Goal: Task Accomplishment & Management: Use online tool/utility

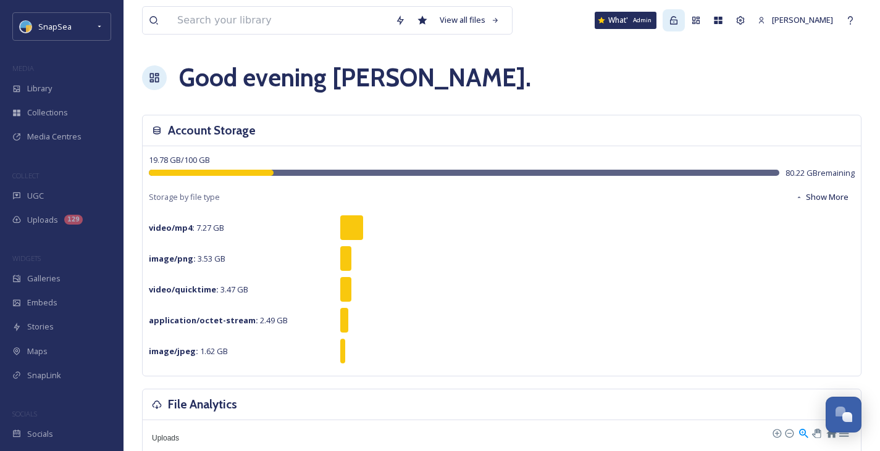
click at [669, 18] on icon at bounding box center [674, 20] width 10 height 10
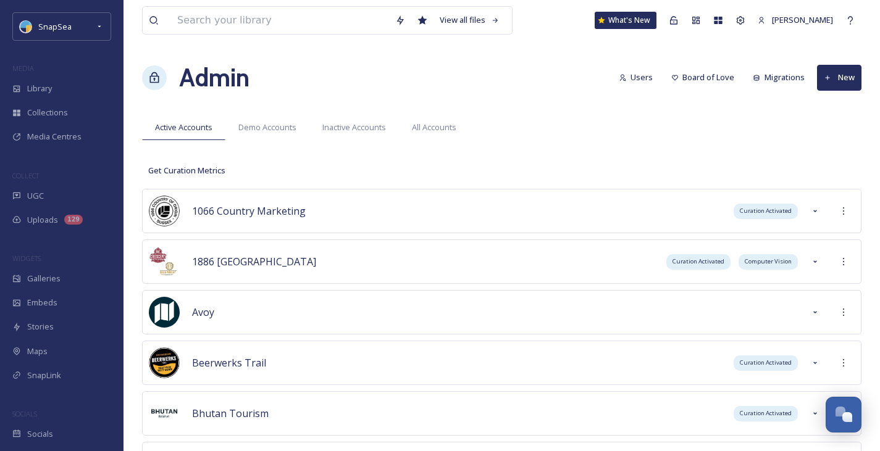
scroll to position [5353, 0]
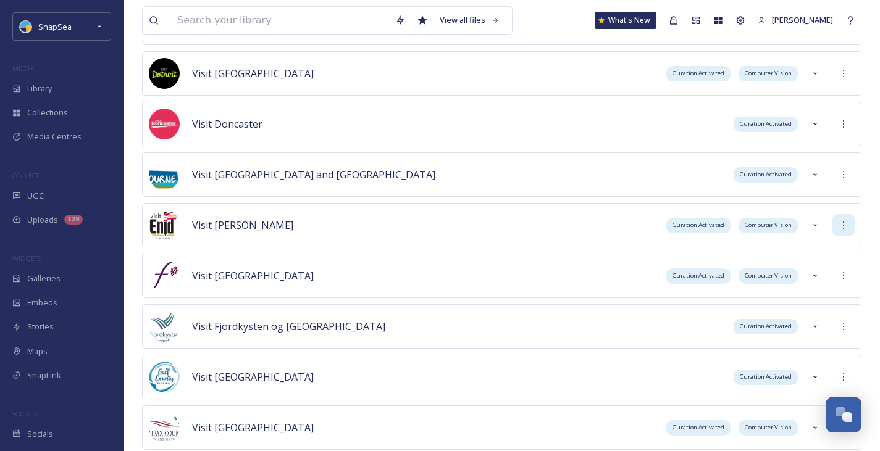
click at [837, 224] on div at bounding box center [843, 225] width 22 height 22
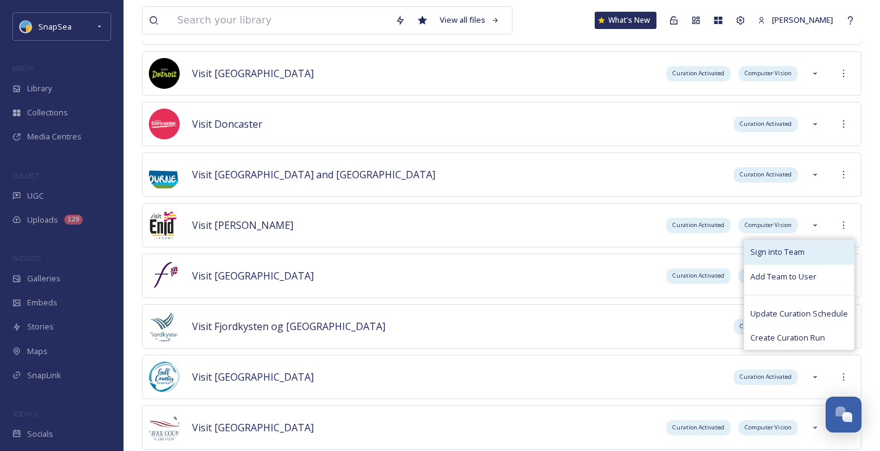
click at [792, 252] on span "Sign into Team" at bounding box center [777, 252] width 54 height 12
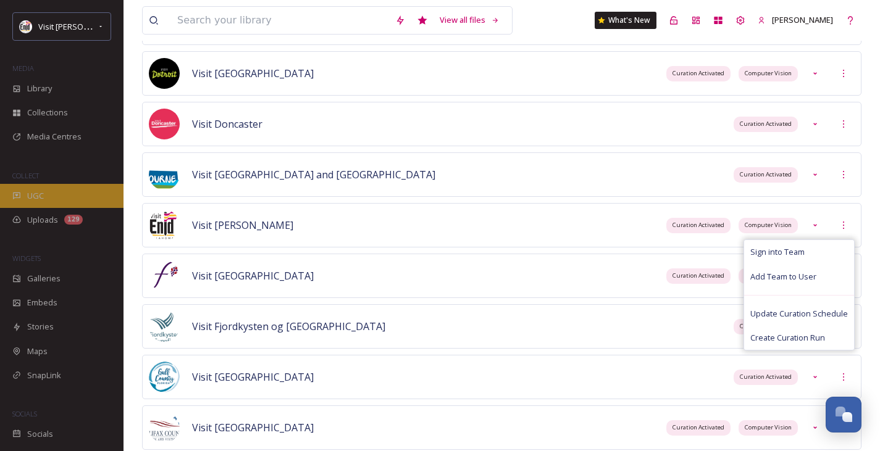
click at [39, 191] on span "UGC" at bounding box center [35, 196] width 17 height 12
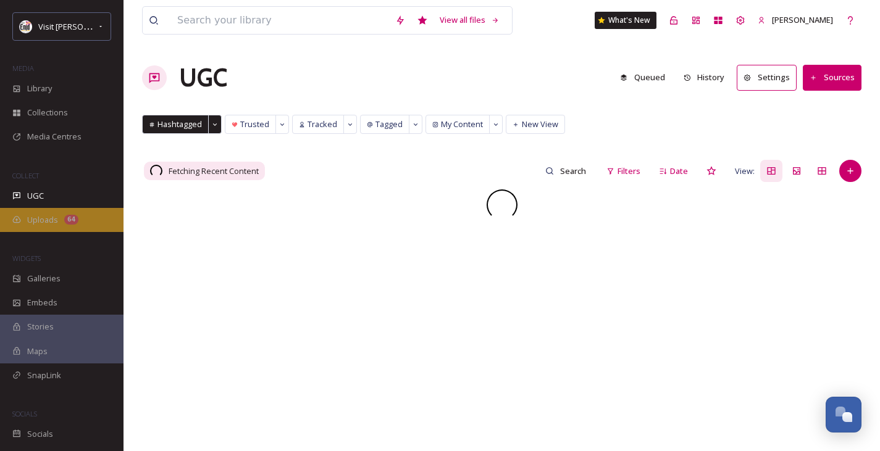
click at [65, 220] on div "64" at bounding box center [71, 220] width 14 height 10
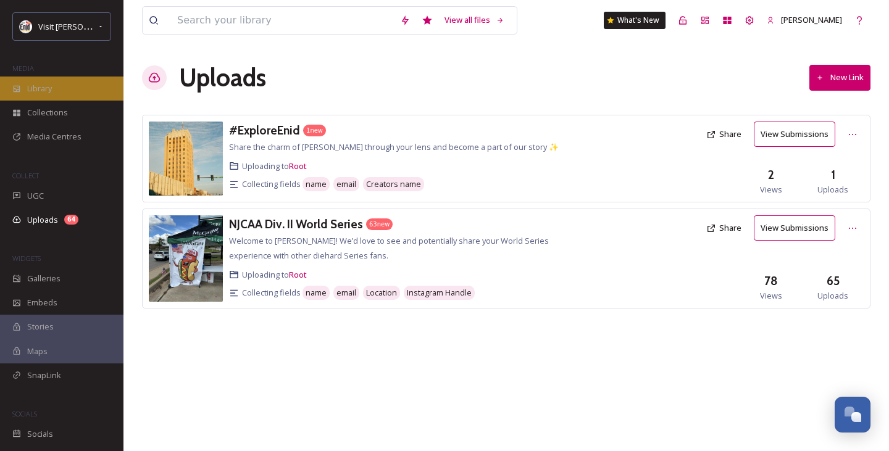
click at [57, 88] on div "Library" at bounding box center [61, 89] width 123 height 24
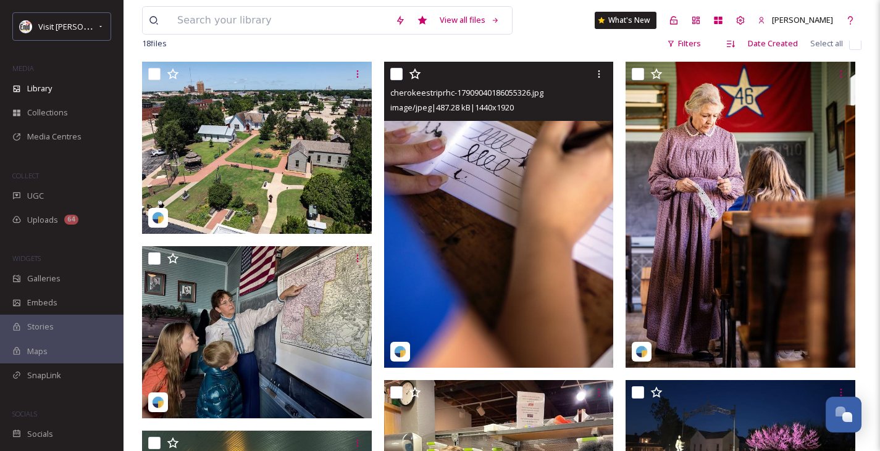
scroll to position [245, 0]
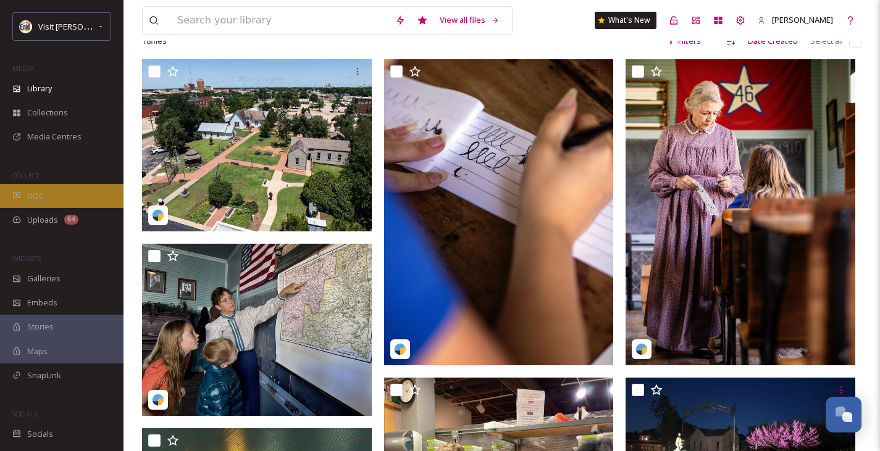
click at [67, 190] on div "UGC" at bounding box center [61, 196] width 123 height 24
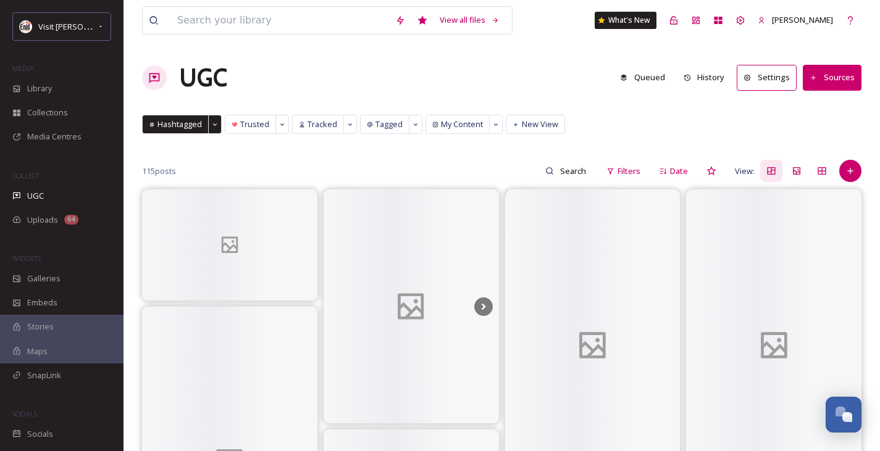
click at [714, 80] on button "History" at bounding box center [704, 77] width 54 height 24
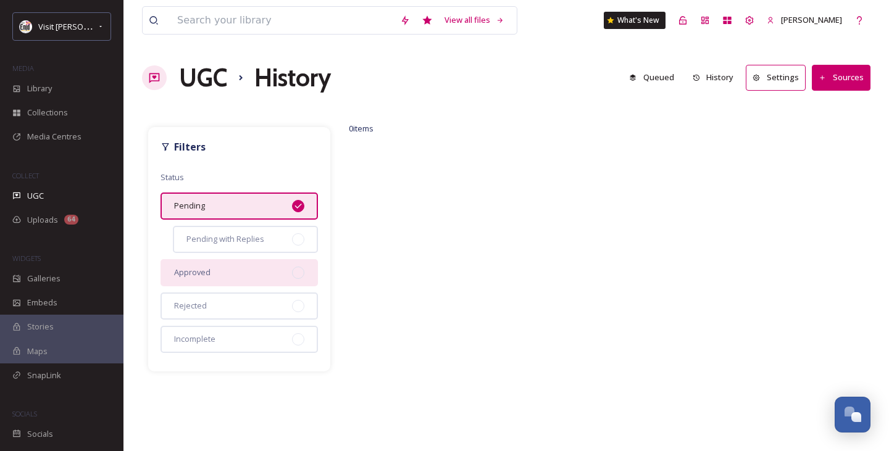
click at [256, 277] on div "Approved" at bounding box center [239, 272] width 157 height 27
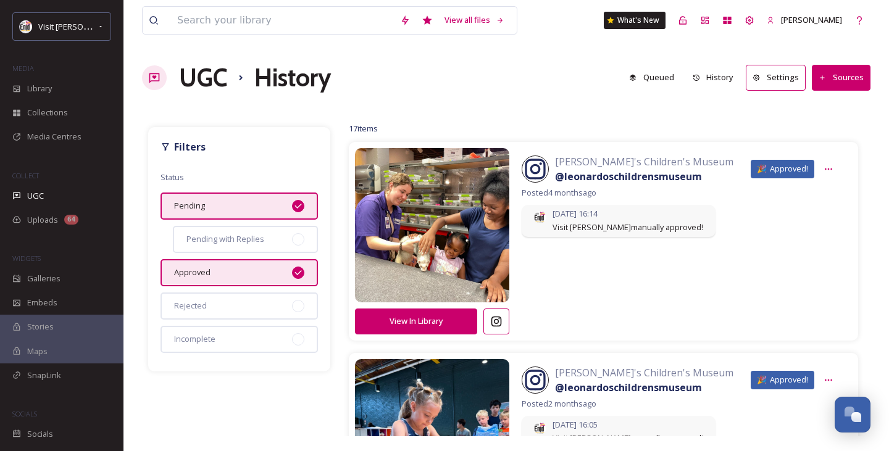
click at [272, 200] on div "Pending" at bounding box center [239, 206] width 157 height 27
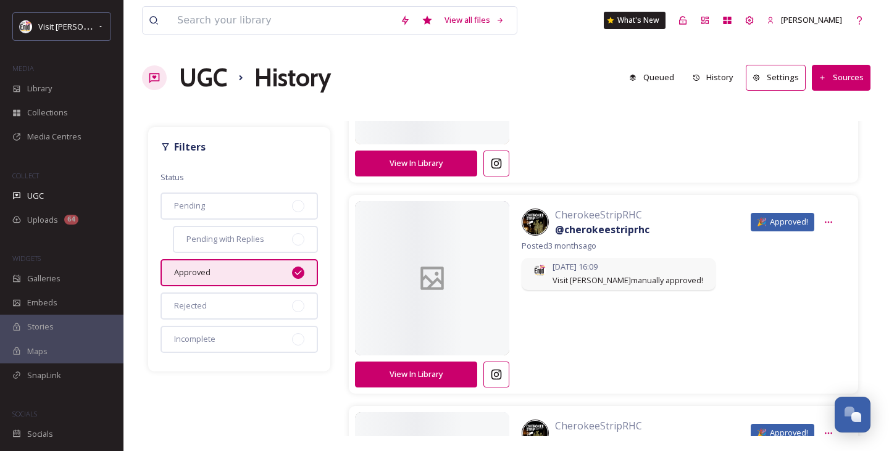
scroll to position [1994, 0]
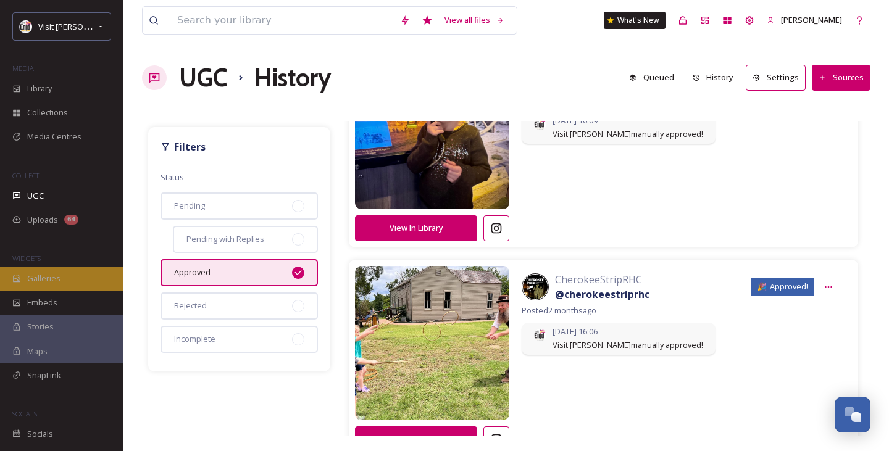
click at [61, 273] on div "Galleries" at bounding box center [61, 279] width 123 height 24
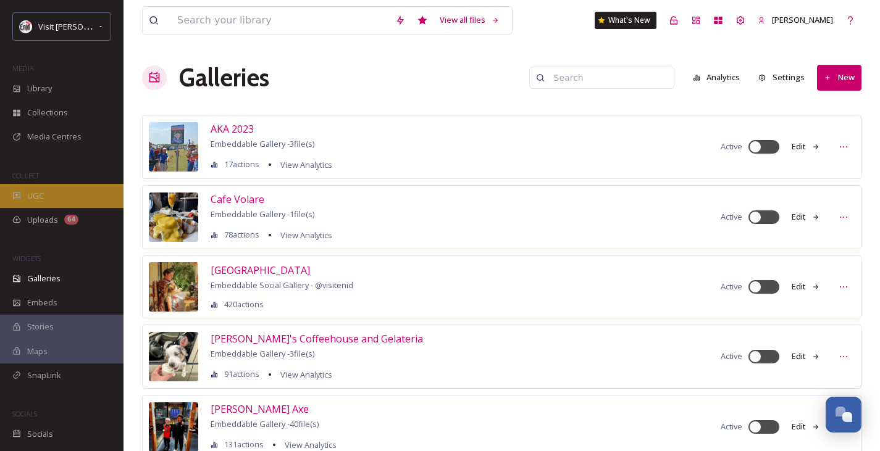
click at [38, 195] on span "UGC" at bounding box center [35, 196] width 17 height 12
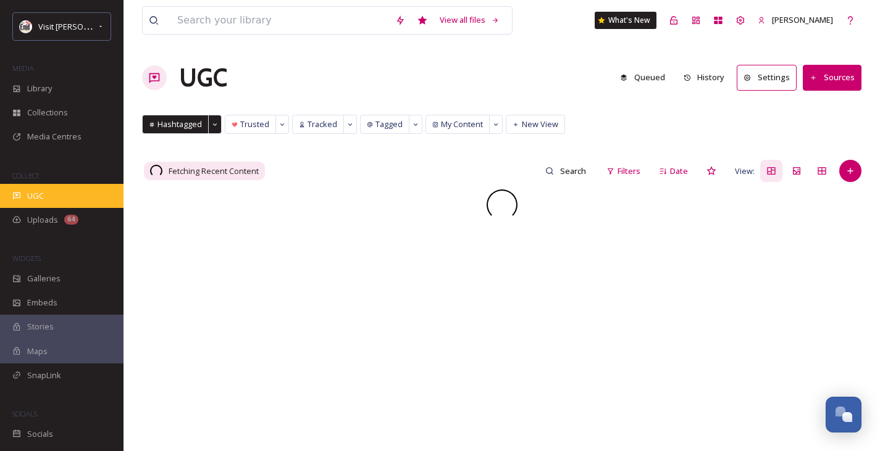
click at [41, 190] on span "UGC" at bounding box center [35, 196] width 17 height 12
click at [300, 75] on div "UGC Queued History Settings Sources" at bounding box center [501, 77] width 719 height 37
click at [41, 194] on span "UGC" at bounding box center [35, 196] width 17 height 12
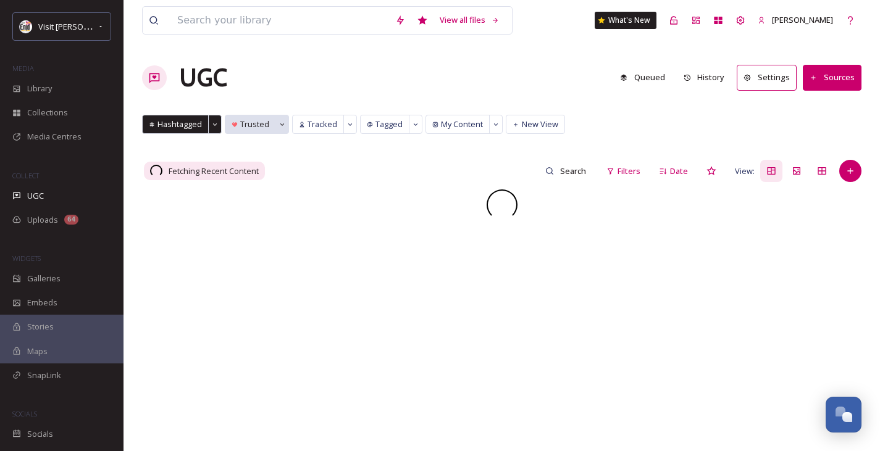
click at [254, 130] on div "Trusted" at bounding box center [250, 124] width 51 height 18
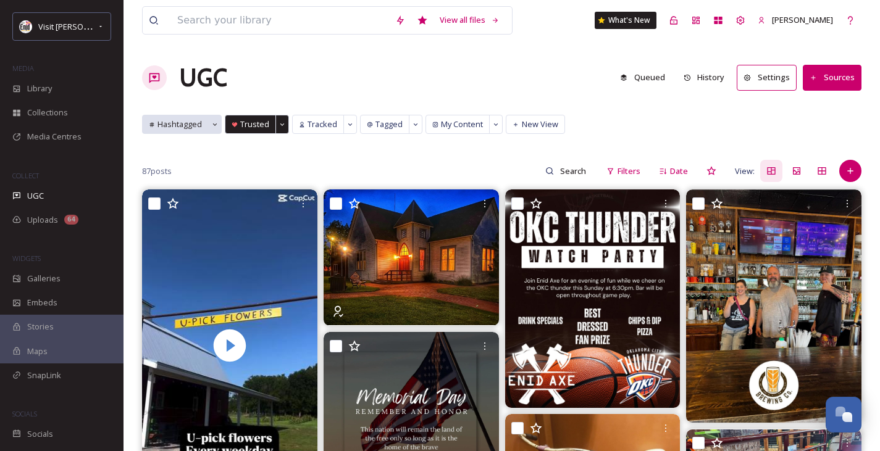
click at [185, 126] on span "Hashtagged" at bounding box center [179, 125] width 44 height 12
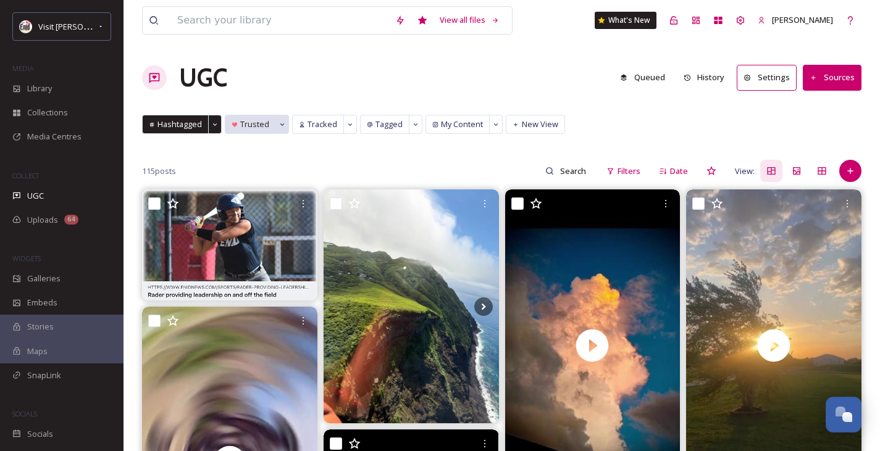
click at [240, 126] on span "Trusted" at bounding box center [254, 125] width 29 height 12
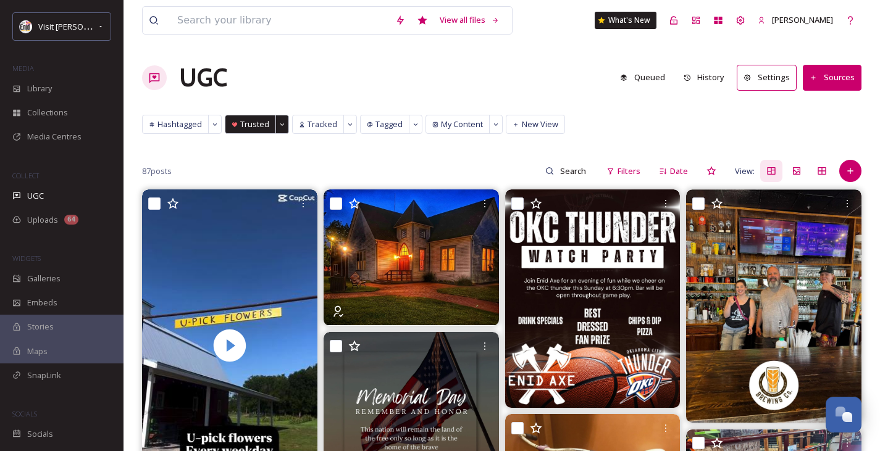
click at [295, 80] on div "UGC Queued History Settings Sources" at bounding box center [501, 77] width 719 height 37
click at [832, 78] on button "Sources" at bounding box center [832, 77] width 59 height 25
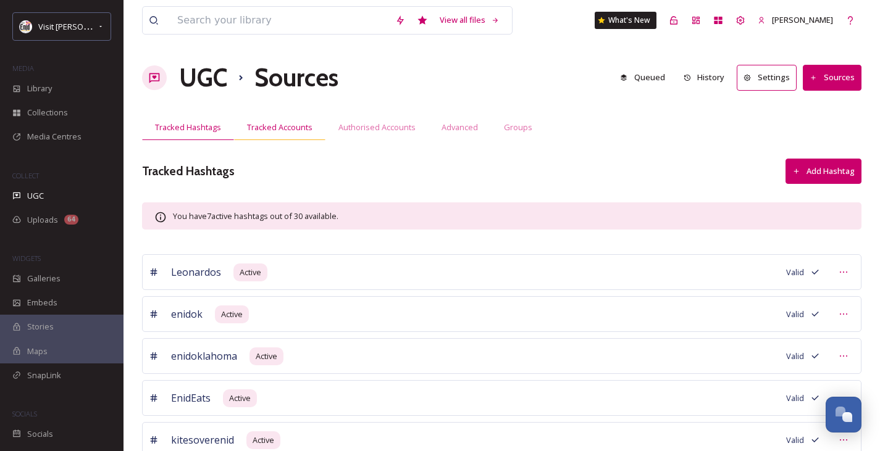
click at [291, 129] on span "Tracked Accounts" at bounding box center [279, 128] width 65 height 12
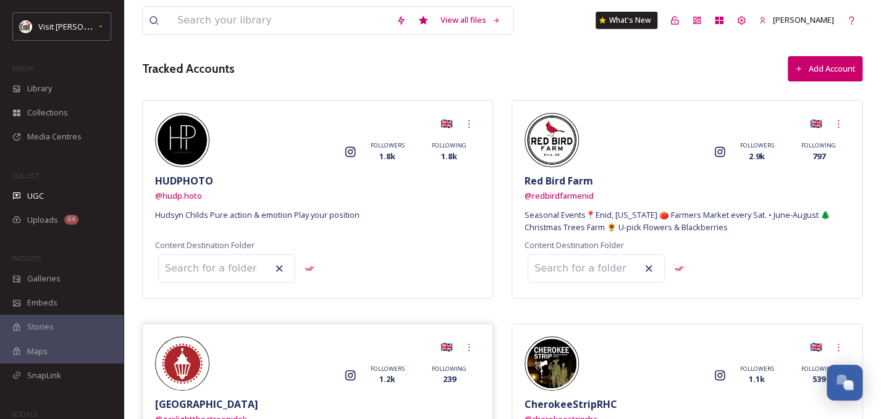
scroll to position [103, 0]
drag, startPoint x: 606, startPoint y: 192, endPoint x: 601, endPoint y: 198, distance: 7.4
click at [601, 198] on div "🇬🇧 Instagram FOLLOWERS 2.9k FOLLOWING 797 Red Bird Farm @ redbirdfarmenid Seaso…" at bounding box center [686, 198] width 351 height 199
copy div "@ redbirdfarmenid"
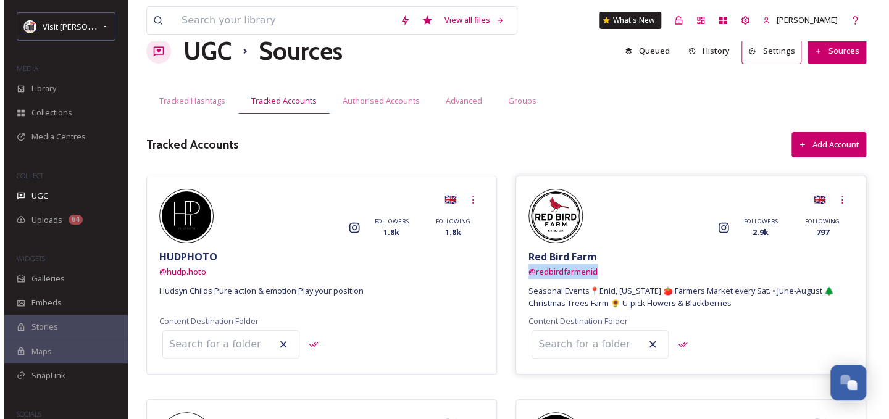
scroll to position [0, 0]
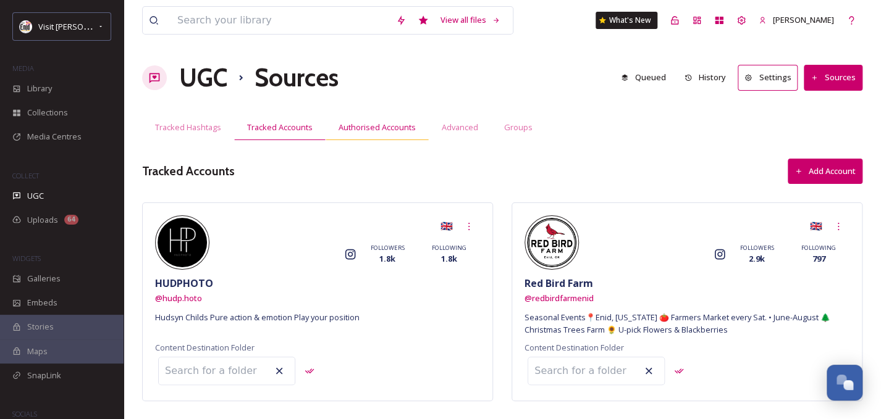
click at [362, 132] on span "Authorised Accounts" at bounding box center [376, 128] width 77 height 12
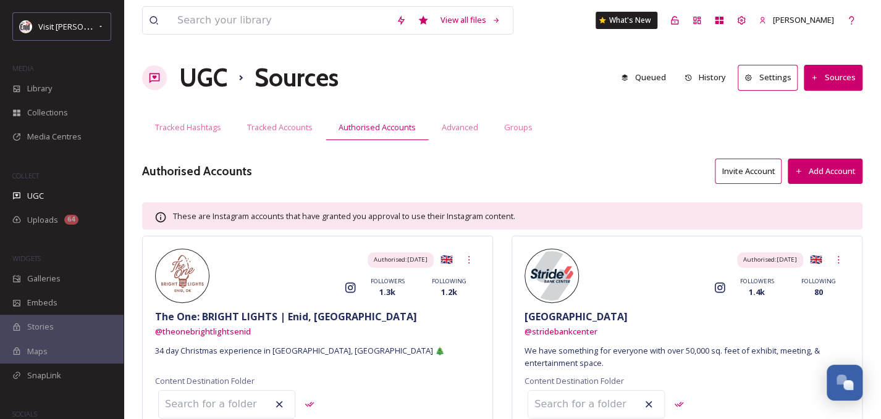
click at [817, 176] on button "Add Account" at bounding box center [824, 171] width 75 height 25
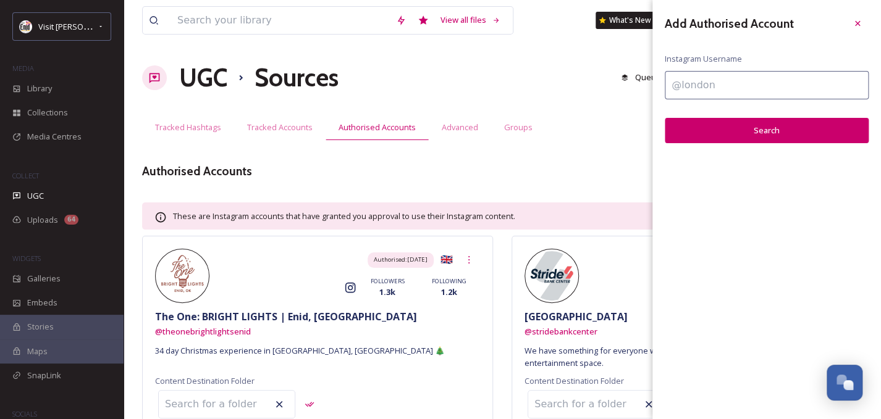
click at [700, 93] on input at bounding box center [766, 85] width 204 height 28
paste input "@redbirdfarmenid"
click at [675, 82] on input "@redbirdfarmenid" at bounding box center [766, 85] width 204 height 28
type input "@redbirdfarmenid"
click at [750, 130] on button "Search" at bounding box center [766, 130] width 204 height 25
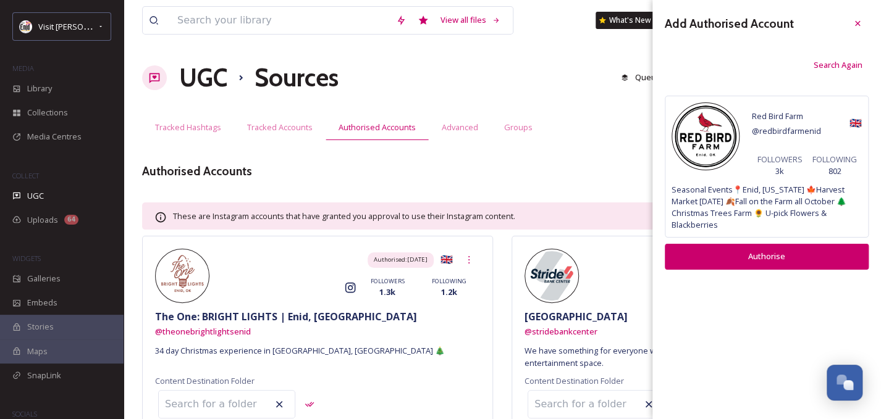
click at [760, 261] on button "Authorise" at bounding box center [766, 256] width 204 height 25
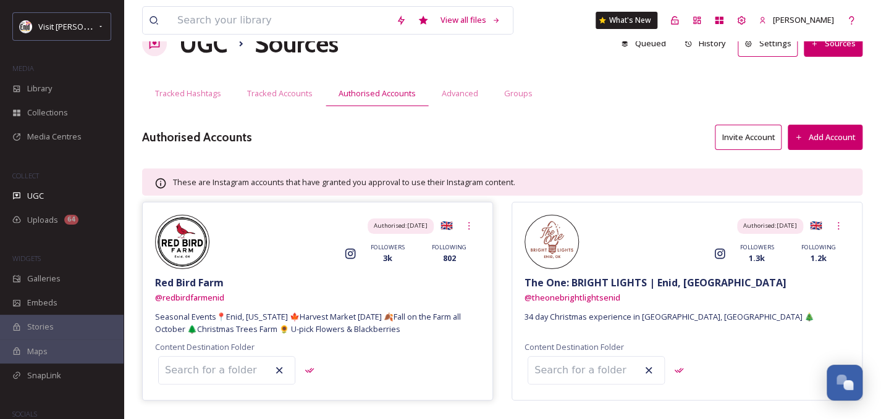
scroll to position [18, 0]
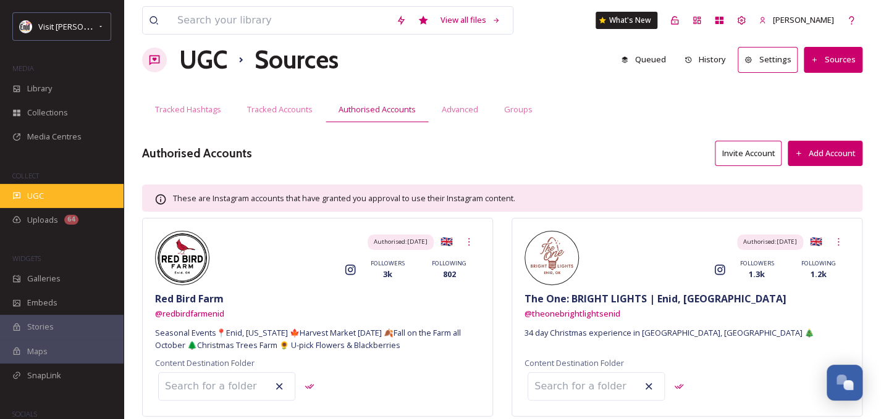
click at [53, 193] on div "UGC" at bounding box center [61, 196] width 123 height 24
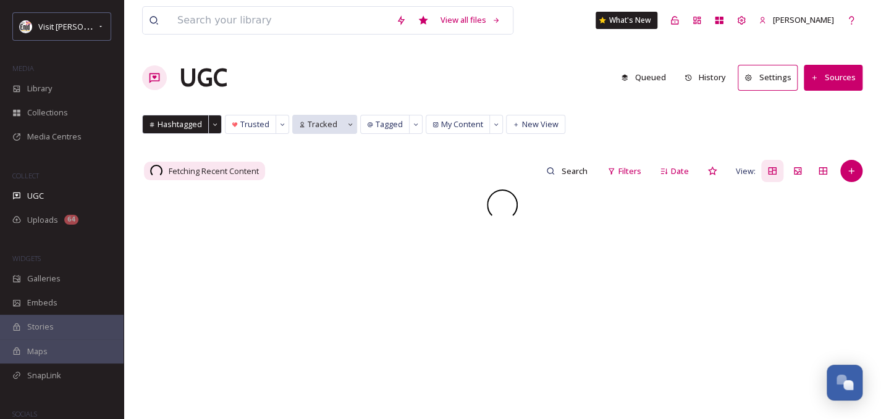
click at [319, 127] on span "Tracked" at bounding box center [323, 125] width 30 height 12
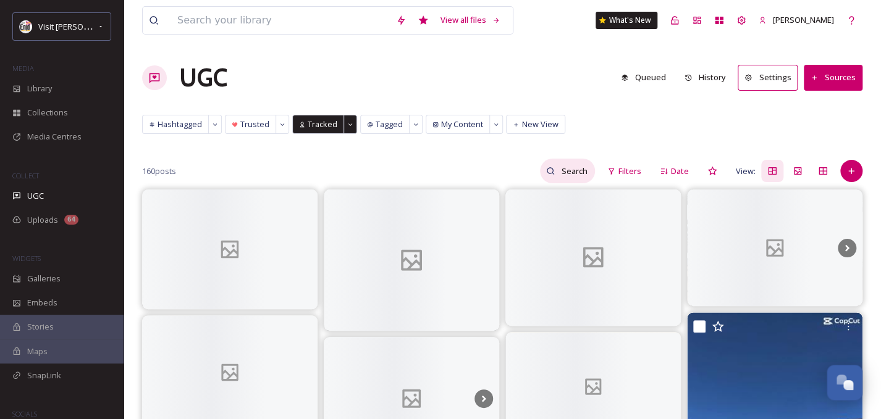
click at [574, 169] on input at bounding box center [575, 171] width 40 height 25
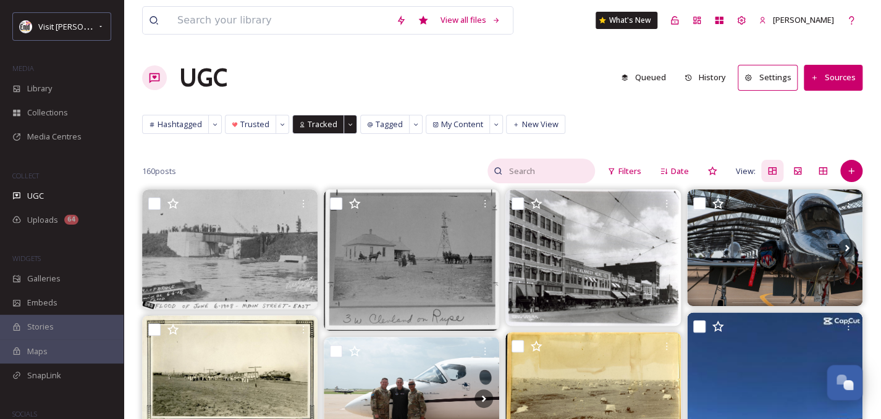
paste input "@redbirdfarmenid"
click at [584, 167] on icon at bounding box center [583, 171] width 9 height 9
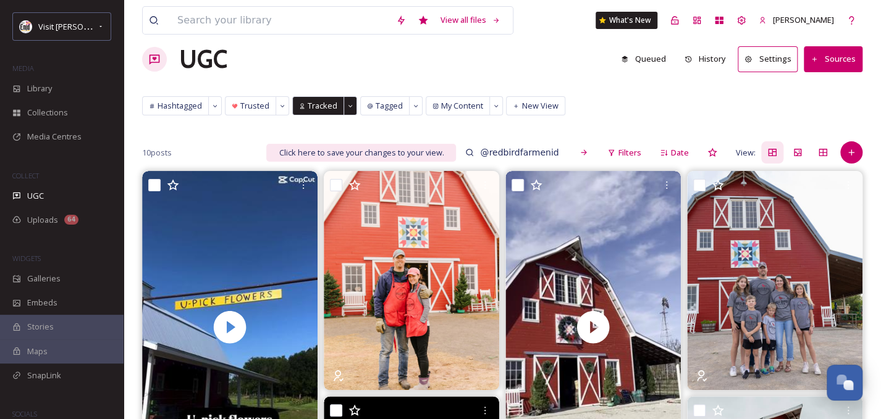
scroll to position [19, 0]
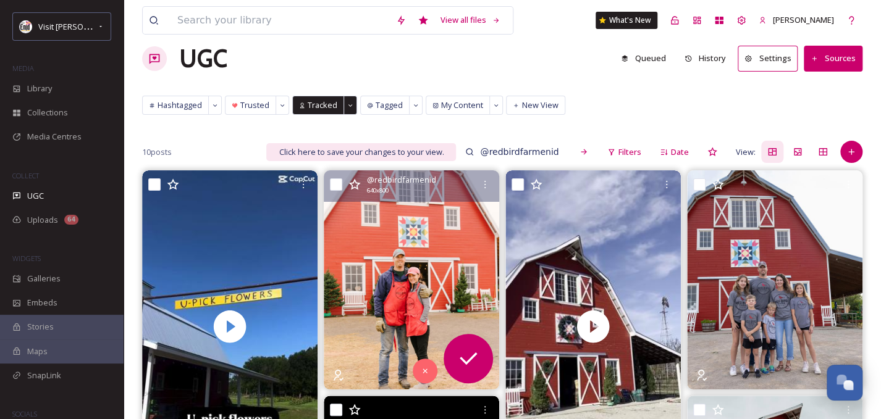
click at [404, 288] on img at bounding box center [411, 279] width 175 height 219
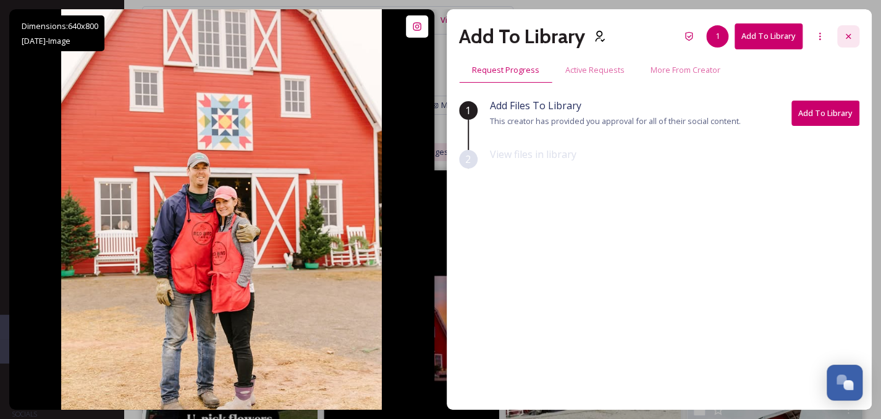
click at [846, 40] on icon at bounding box center [848, 36] width 10 height 10
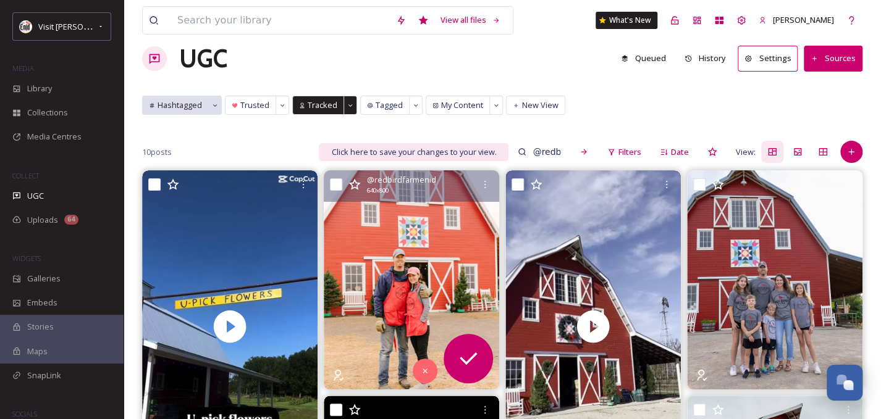
click at [180, 104] on span "Hashtagged" at bounding box center [179, 105] width 44 height 12
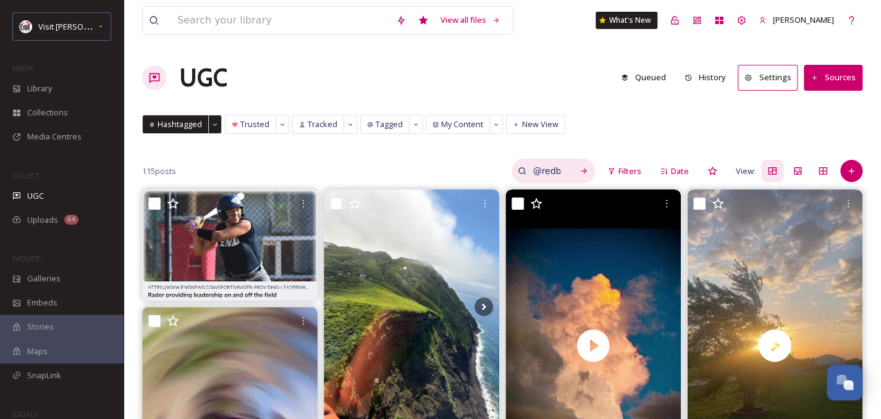
click at [556, 173] on input "@redbirdfarmenid" at bounding box center [546, 171] width 40 height 25
click at [538, 169] on input "@redbirdfarmenid" at bounding box center [520, 171] width 93 height 25
click at [316, 126] on span "Tracked" at bounding box center [323, 125] width 30 height 12
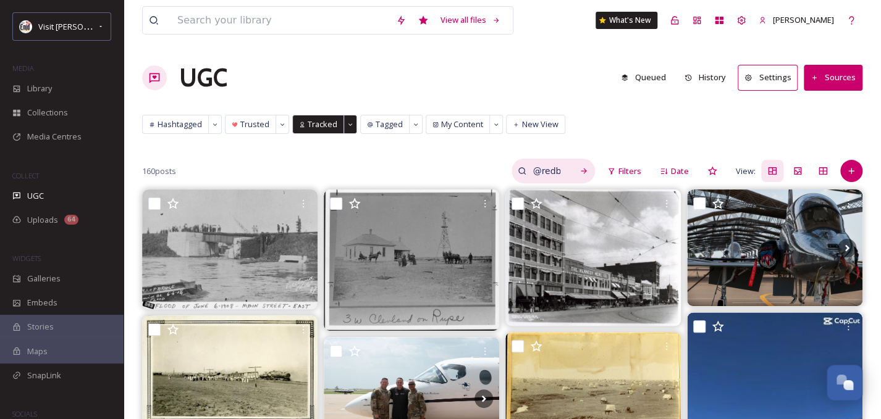
click at [555, 171] on input "@redbirdfarmenid" at bounding box center [546, 171] width 40 height 25
click at [555, 171] on input "@redbirdfarmenid" at bounding box center [520, 171] width 93 height 25
type input "@"
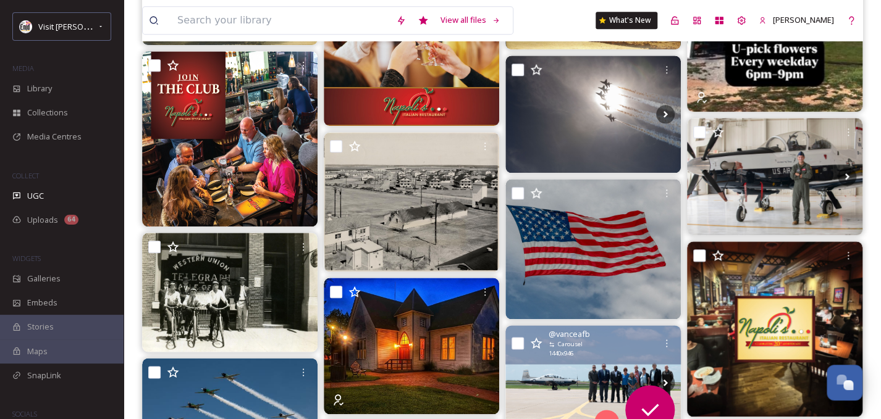
scroll to position [695, 0]
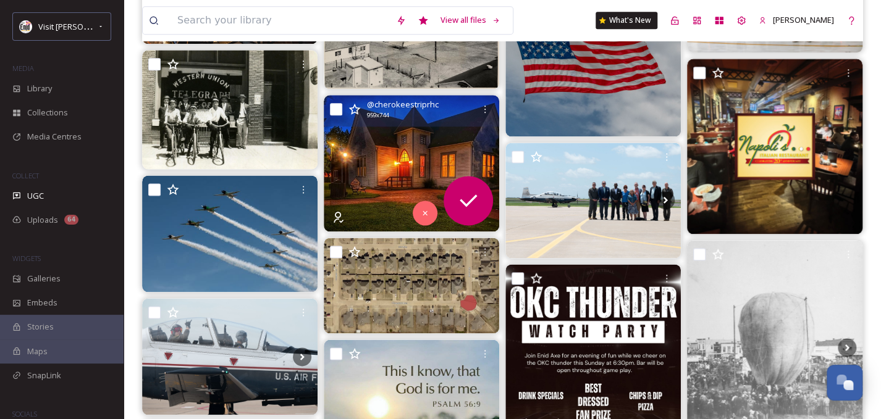
click at [388, 179] on img at bounding box center [411, 163] width 175 height 136
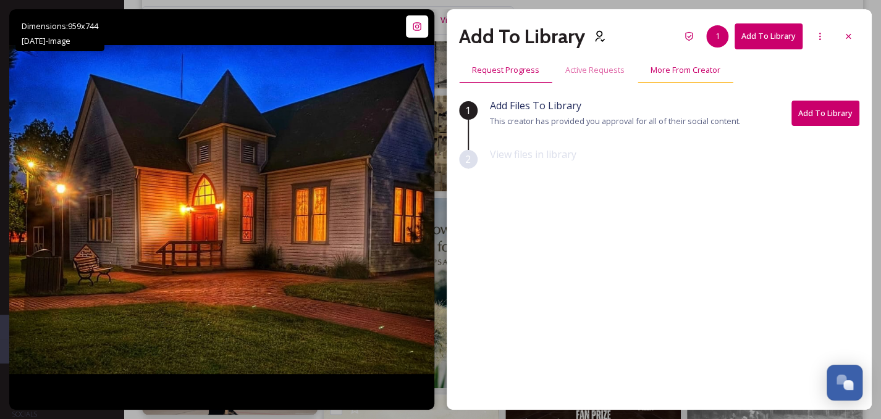
click at [674, 70] on span "More From Creator" at bounding box center [685, 70] width 70 height 12
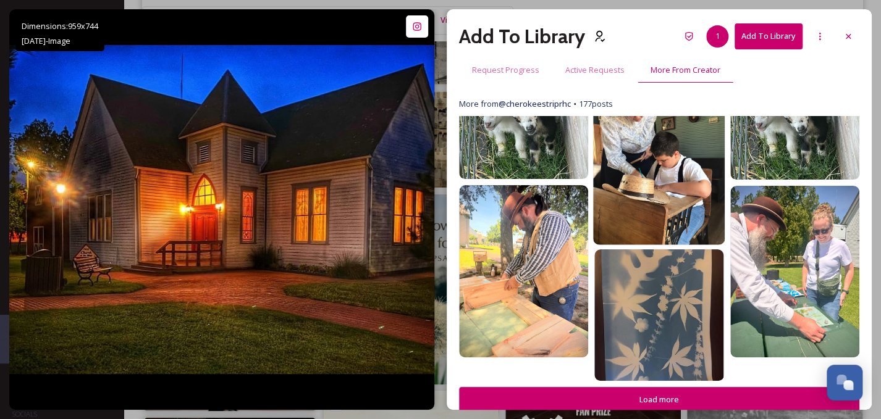
scroll to position [726, 0]
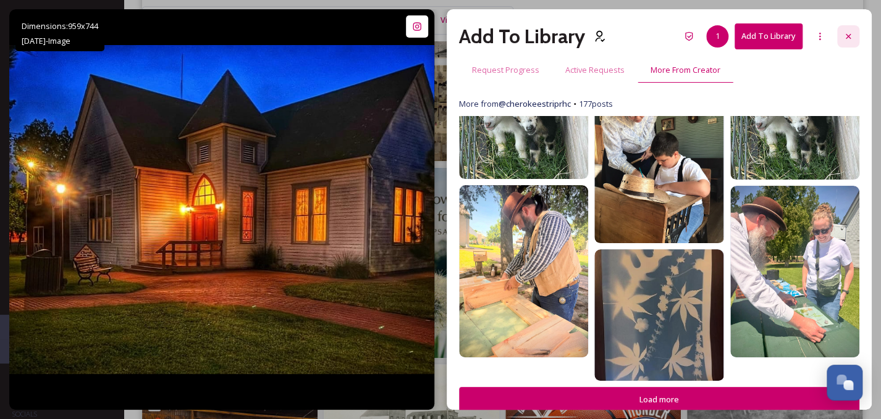
click at [848, 39] on icon at bounding box center [848, 36] width 10 height 10
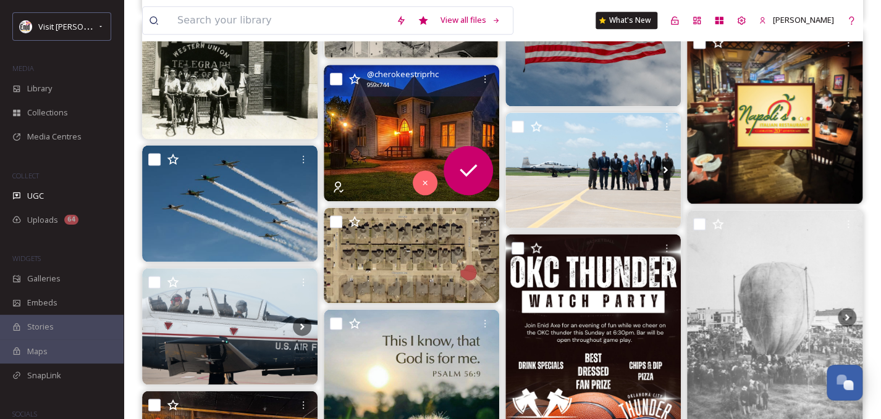
click at [398, 130] on img at bounding box center [411, 133] width 175 height 136
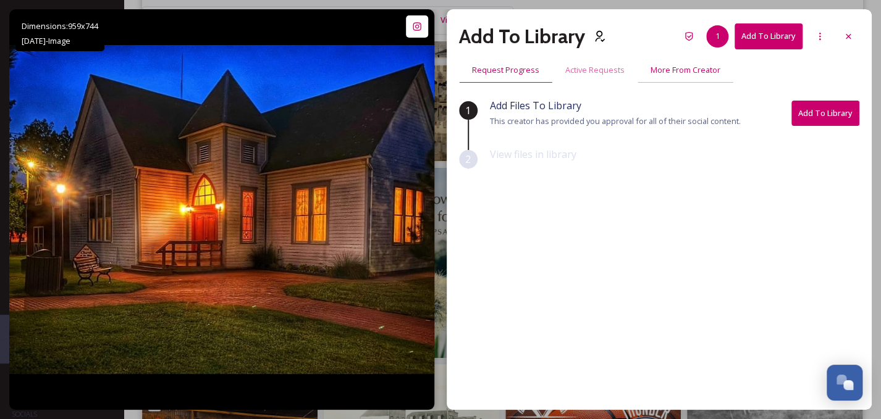
click at [684, 75] on span "More From Creator" at bounding box center [685, 70] width 70 height 12
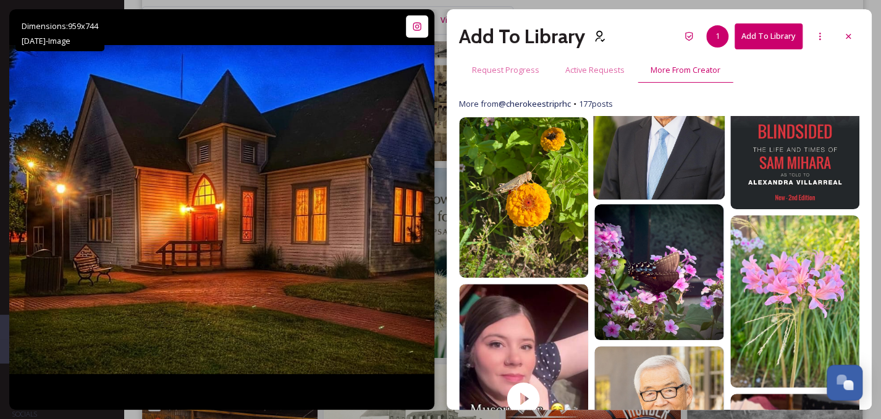
scroll to position [79, 0]
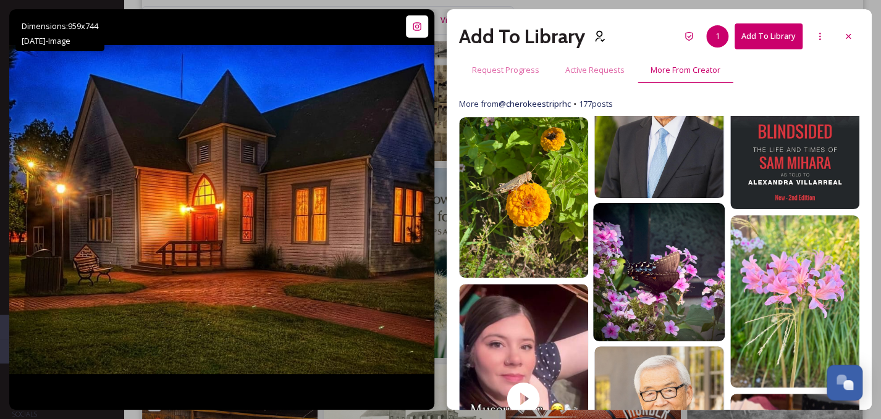
click at [656, 269] on img at bounding box center [659, 272] width 132 height 139
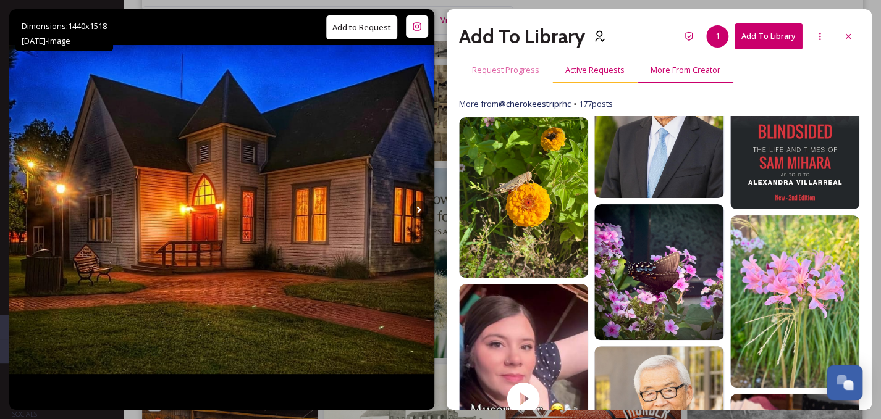
click at [586, 76] on div "Active Requests" at bounding box center [594, 69] width 85 height 25
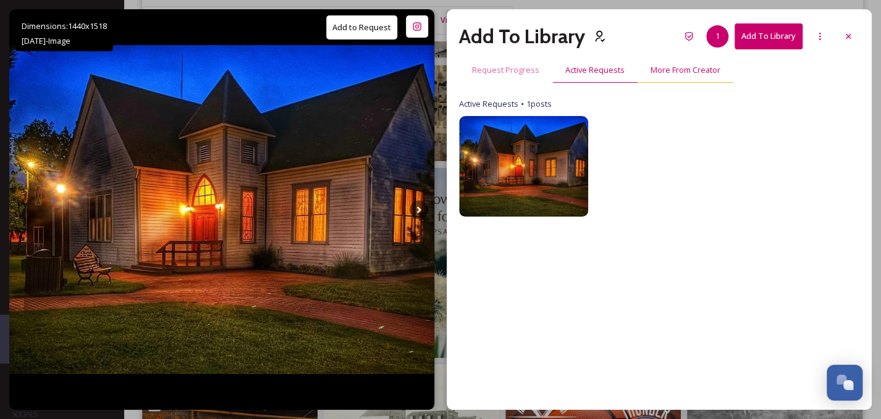
click at [689, 72] on span "More From Creator" at bounding box center [685, 70] width 70 height 12
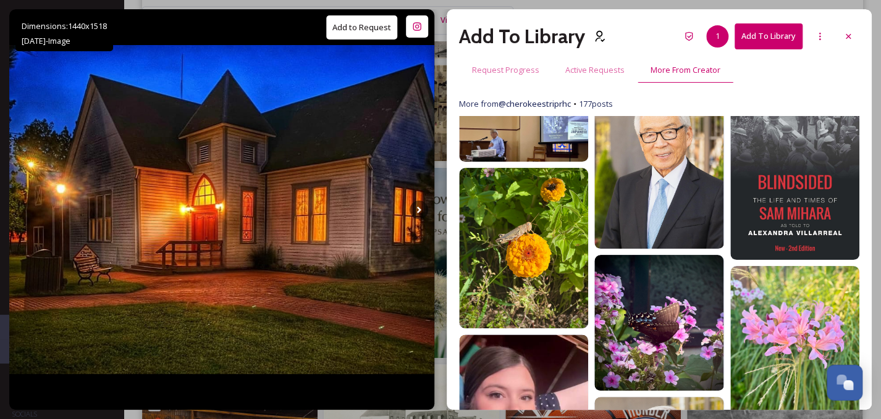
scroll to position [31, 0]
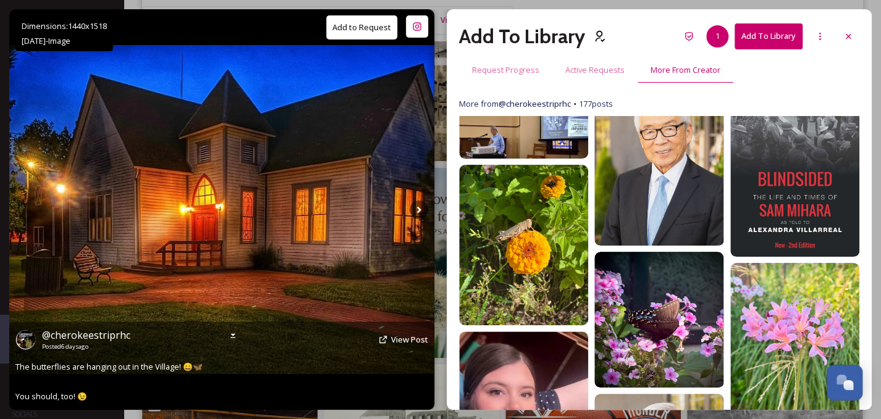
click at [363, 28] on button "Add to Request" at bounding box center [361, 27] width 71 height 24
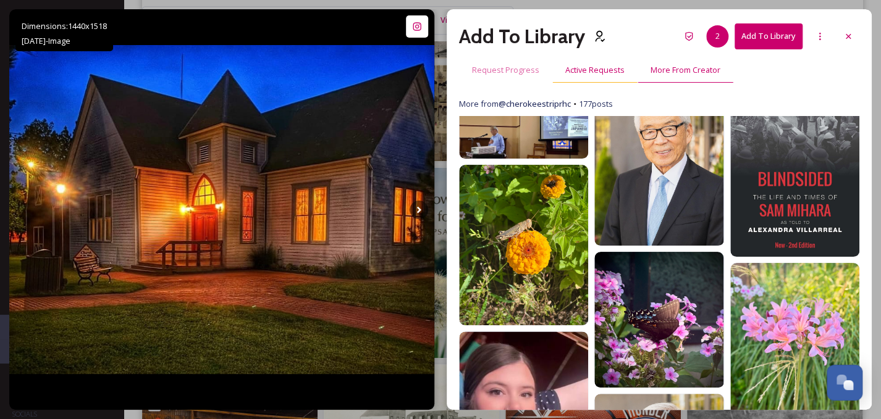
click at [596, 73] on span "Active Requests" at bounding box center [594, 70] width 59 height 12
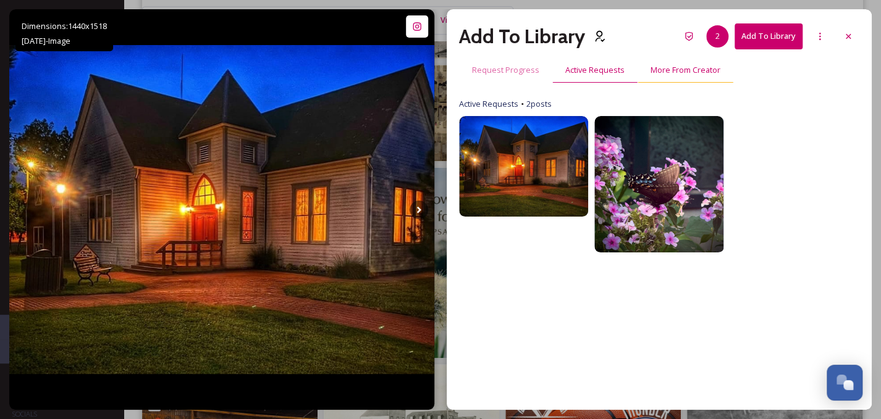
click at [664, 73] on span "More From Creator" at bounding box center [685, 70] width 70 height 12
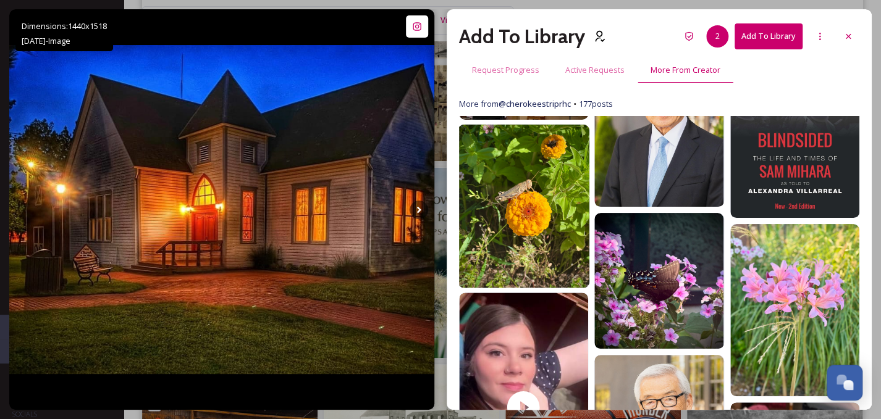
scroll to position [26, 0]
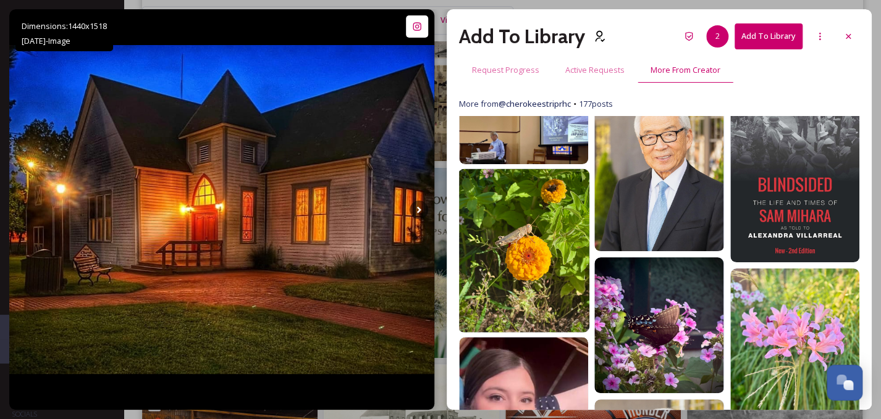
click at [524, 245] on img at bounding box center [524, 251] width 132 height 164
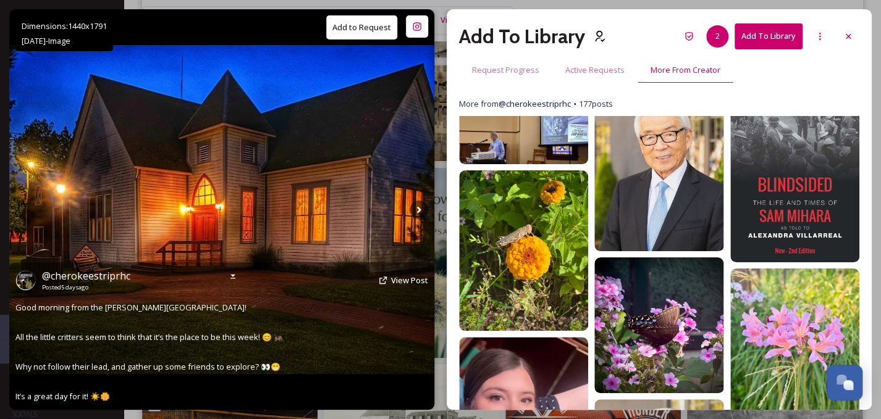
click at [371, 33] on button "Add to Request" at bounding box center [361, 27] width 71 height 24
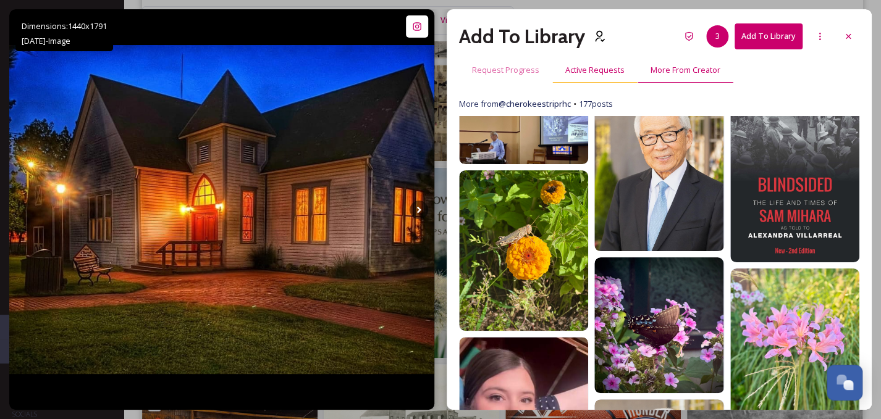
click at [609, 72] on span "Active Requests" at bounding box center [594, 70] width 59 height 12
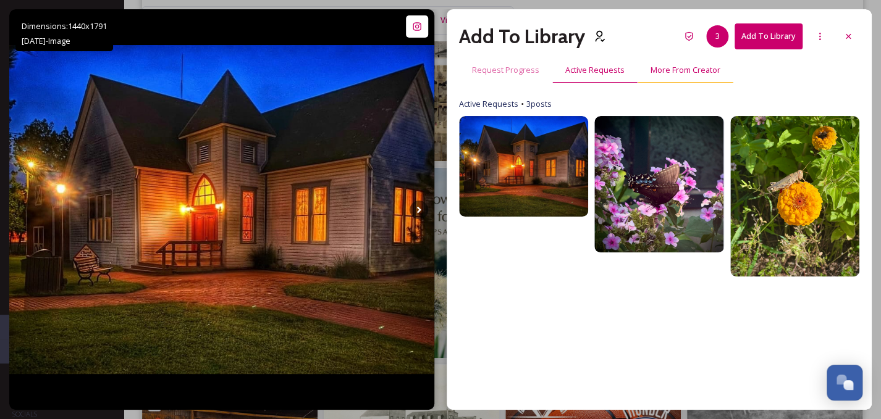
click at [676, 73] on span "More From Creator" at bounding box center [685, 70] width 70 height 12
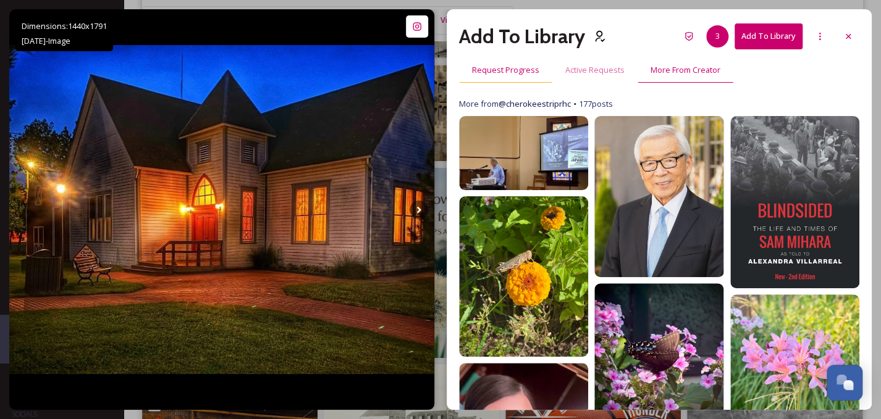
click at [534, 71] on span "Request Progress" at bounding box center [505, 70] width 67 height 12
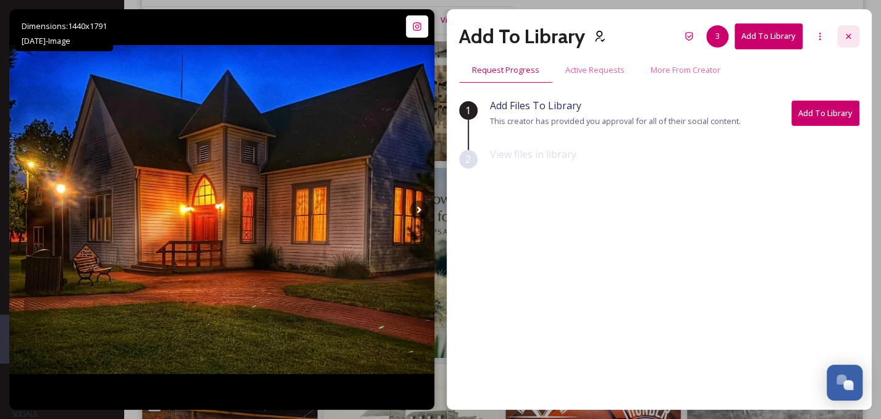
click at [849, 38] on icon at bounding box center [847, 36] width 5 height 5
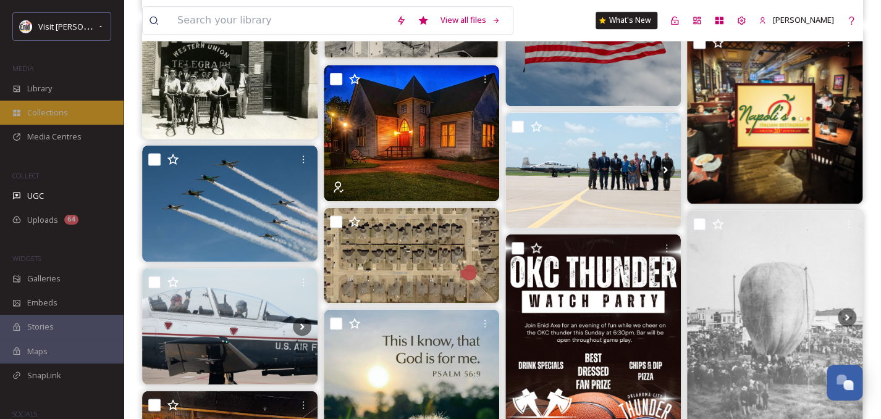
click at [44, 109] on span "Collections" at bounding box center [47, 113] width 41 height 12
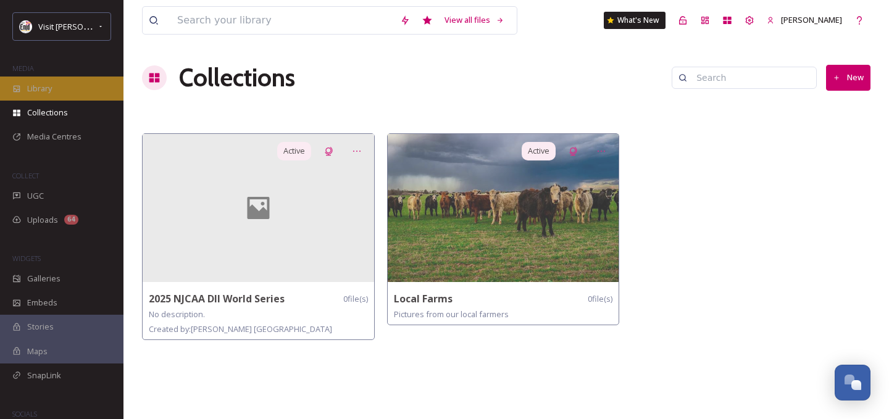
click at [78, 87] on div "Library" at bounding box center [61, 89] width 123 height 24
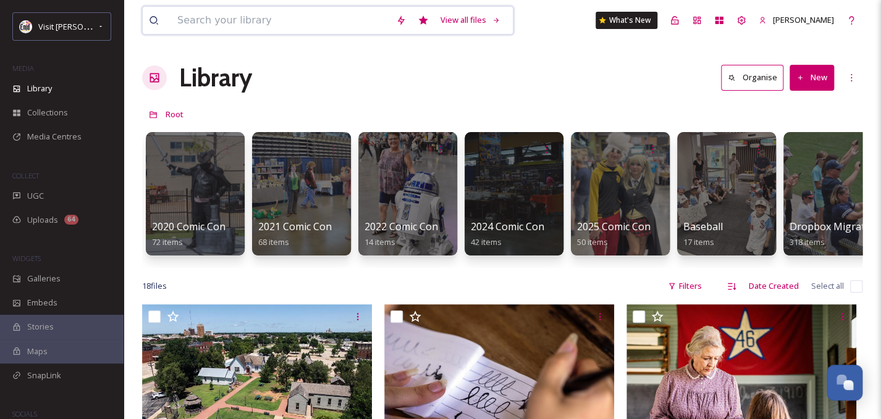
click at [293, 28] on input at bounding box center [280, 20] width 219 height 27
type input "farm"
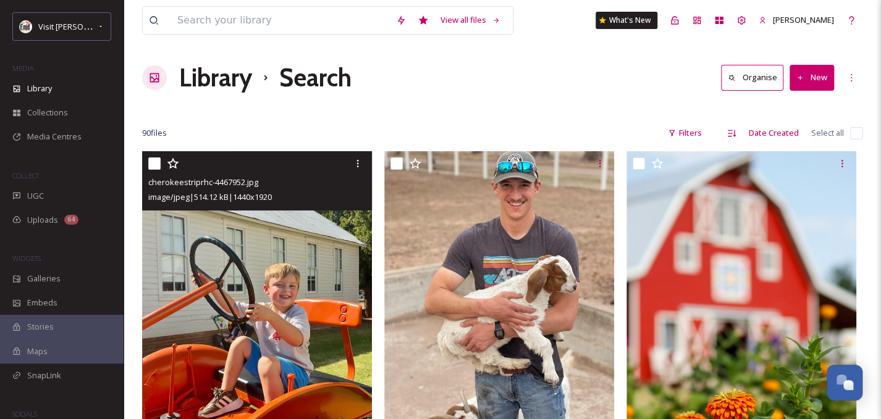
scroll to position [98, 0]
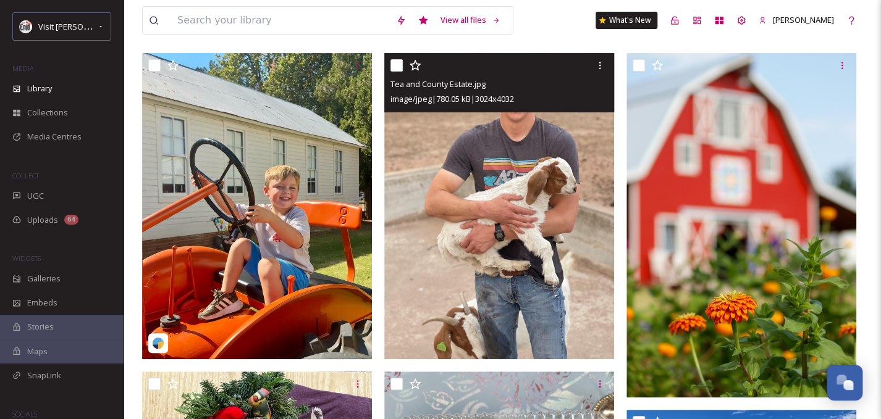
click at [398, 61] on input "checkbox" at bounding box center [396, 65] width 12 height 12
checkbox input "true"
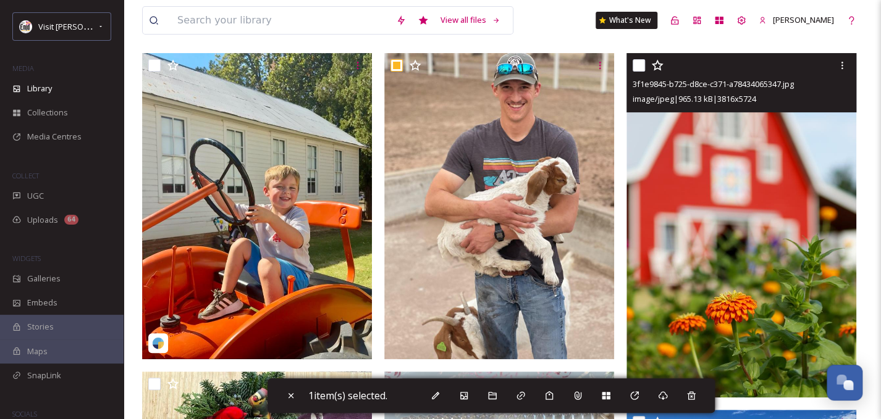
click at [642, 65] on input "checkbox" at bounding box center [638, 65] width 12 height 12
checkbox input "true"
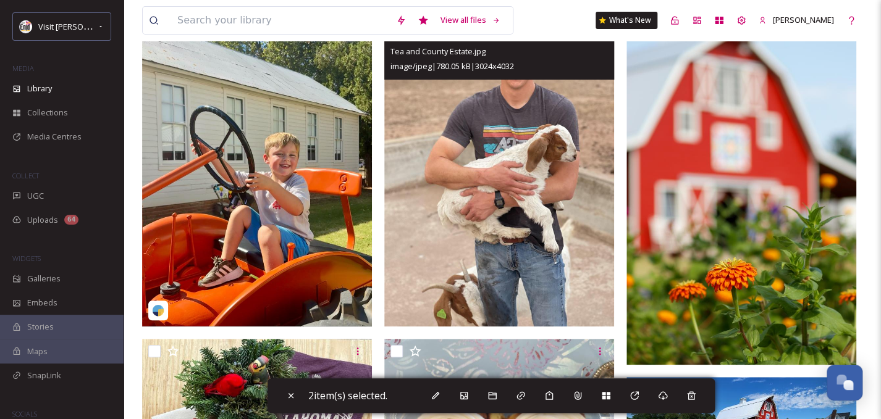
scroll to position [293, 0]
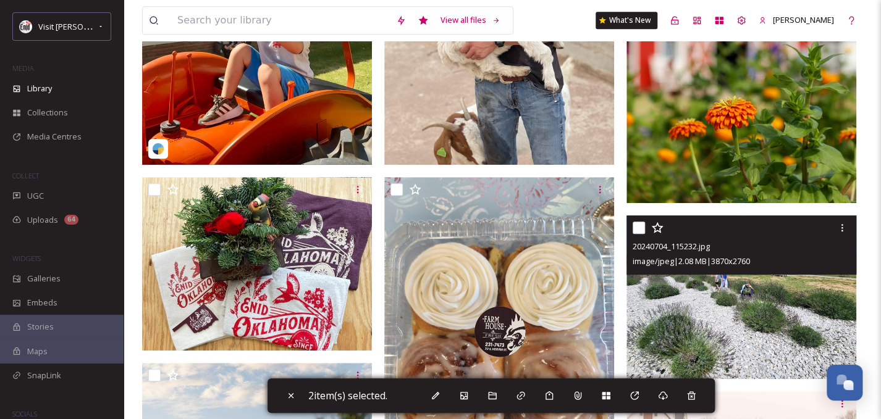
click at [640, 224] on input "checkbox" at bounding box center [638, 228] width 12 height 12
checkbox input "true"
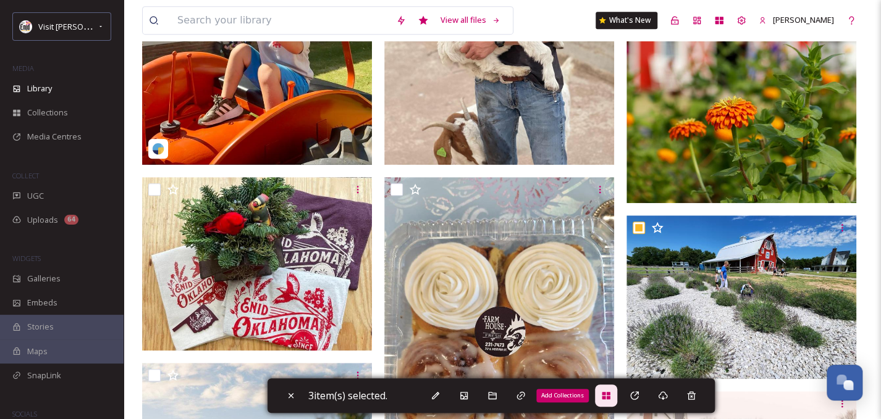
click at [609, 393] on icon at bounding box center [605, 395] width 8 height 7
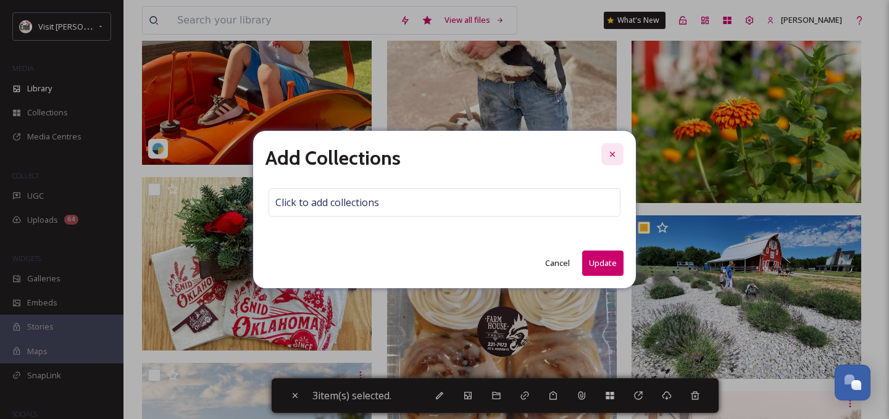
click at [613, 156] on icon at bounding box center [612, 154] width 5 height 5
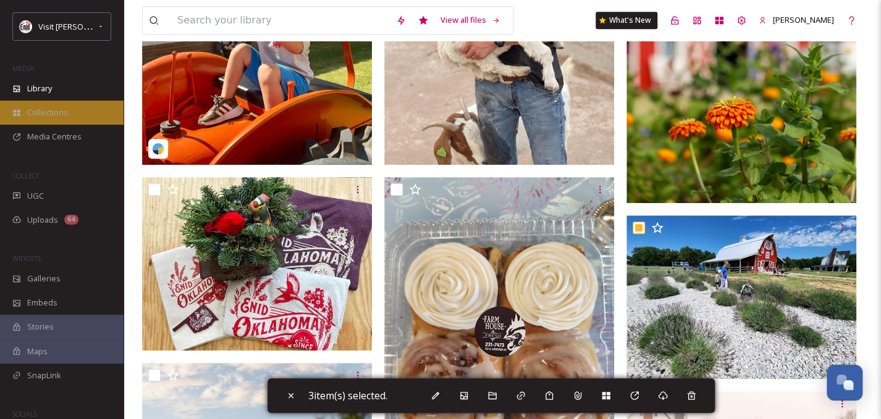
click at [72, 119] on div "Collections" at bounding box center [61, 113] width 123 height 24
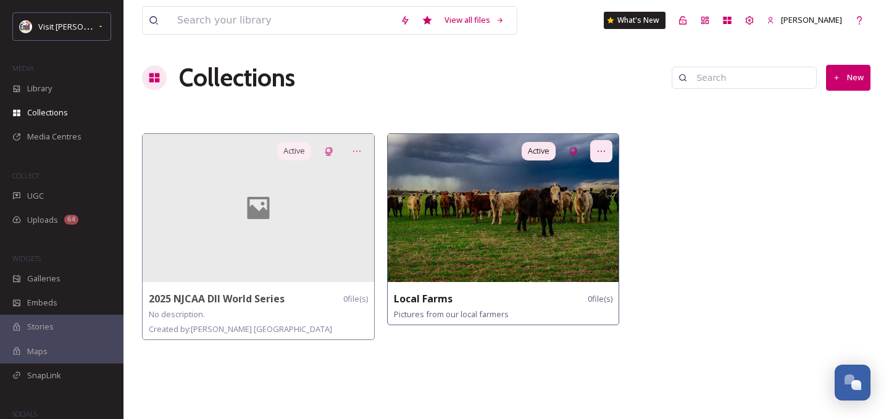
click at [607, 154] on div at bounding box center [601, 151] width 22 height 22
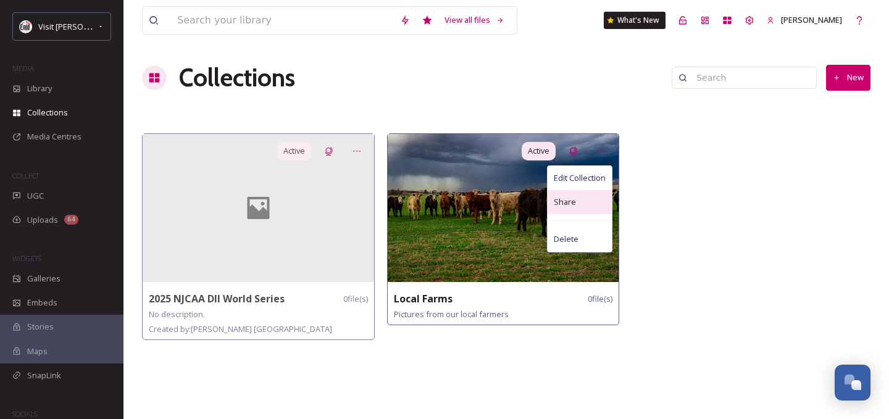
click at [595, 207] on div "Share" at bounding box center [580, 202] width 64 height 24
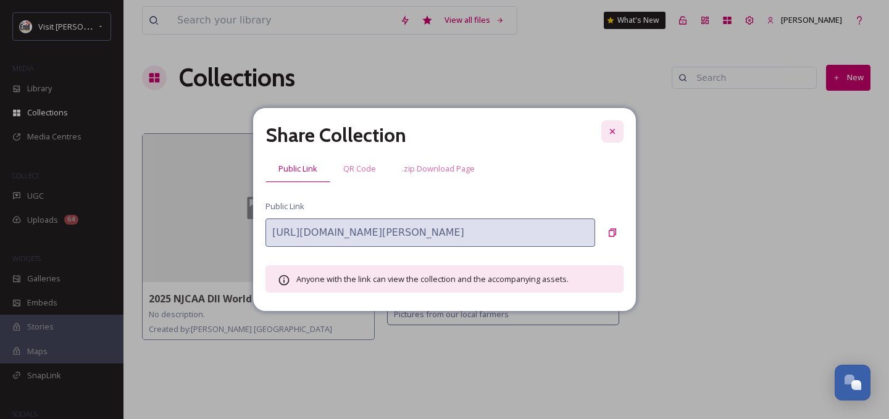
click at [619, 129] on div at bounding box center [612, 131] width 22 height 22
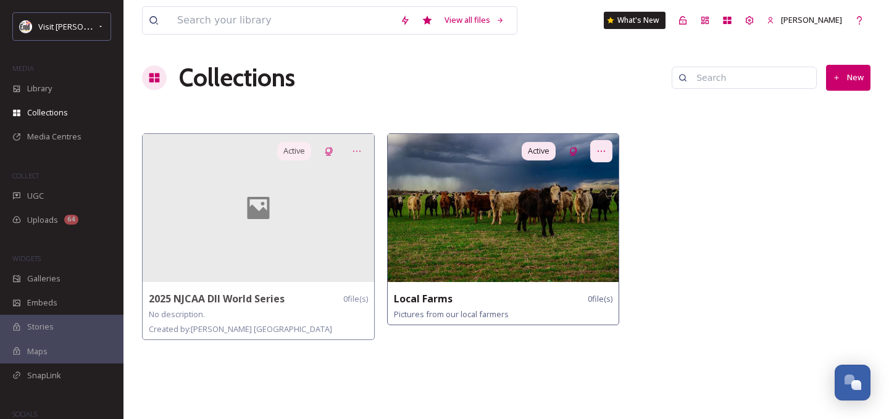
click at [603, 154] on icon at bounding box center [601, 151] width 10 height 10
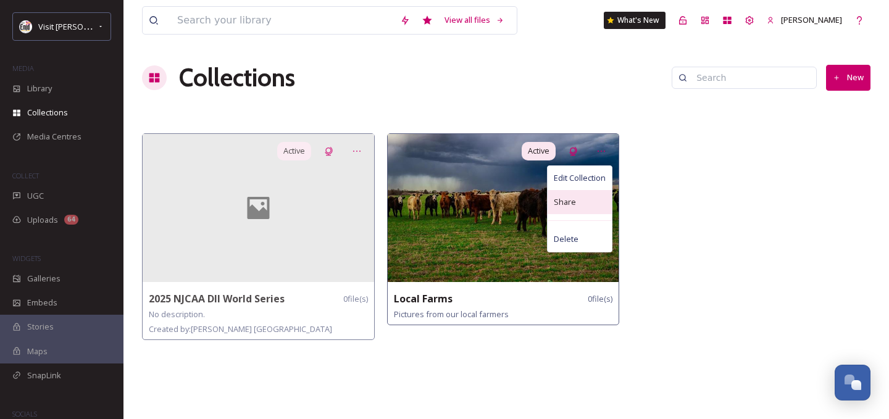
click at [592, 209] on div "Share" at bounding box center [580, 202] width 64 height 24
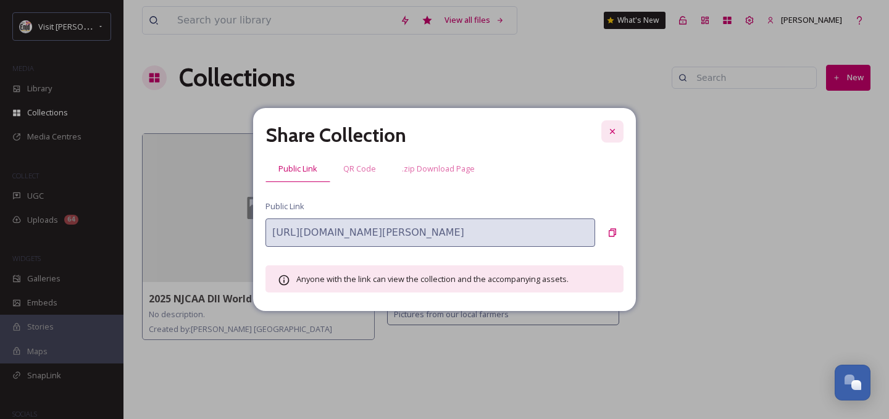
click at [613, 132] on icon at bounding box center [613, 132] width 10 height 10
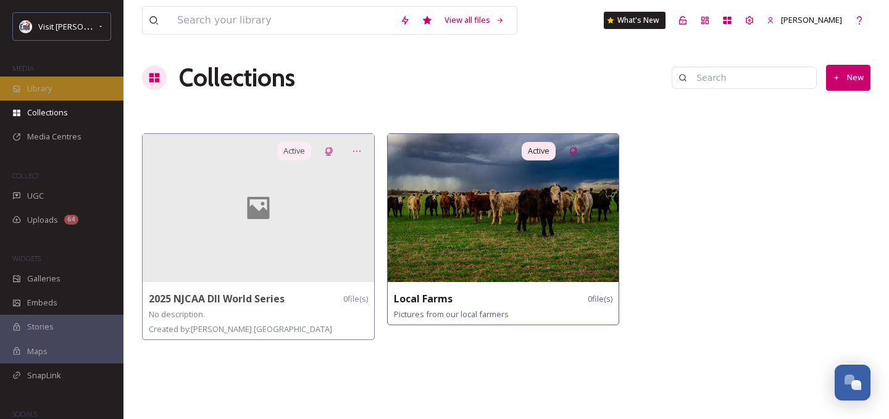
click at [59, 86] on div "Library" at bounding box center [61, 89] width 123 height 24
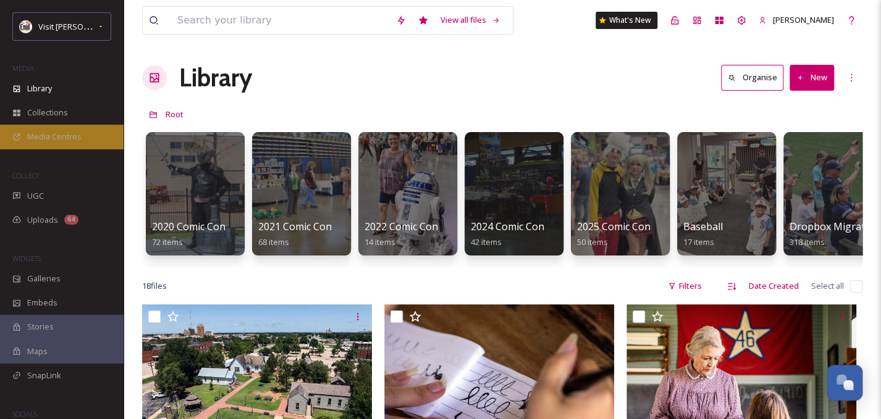
click at [48, 138] on span "Media Centres" at bounding box center [54, 137] width 54 height 12
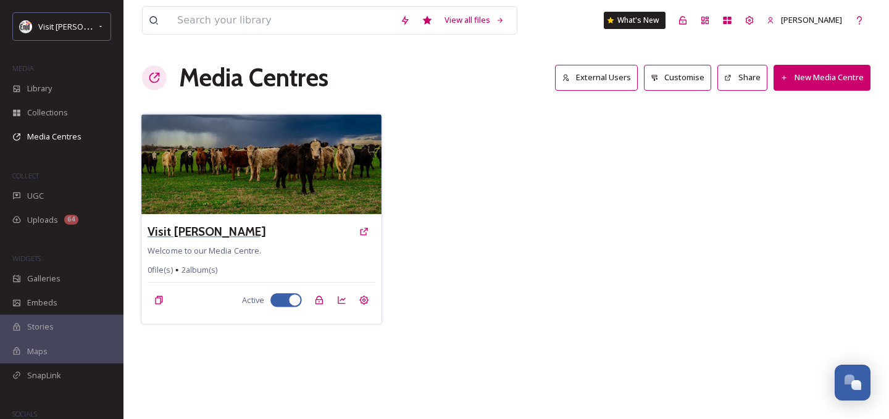
click at [177, 227] on h3 "Visit [PERSON_NAME]" at bounding box center [207, 232] width 118 height 18
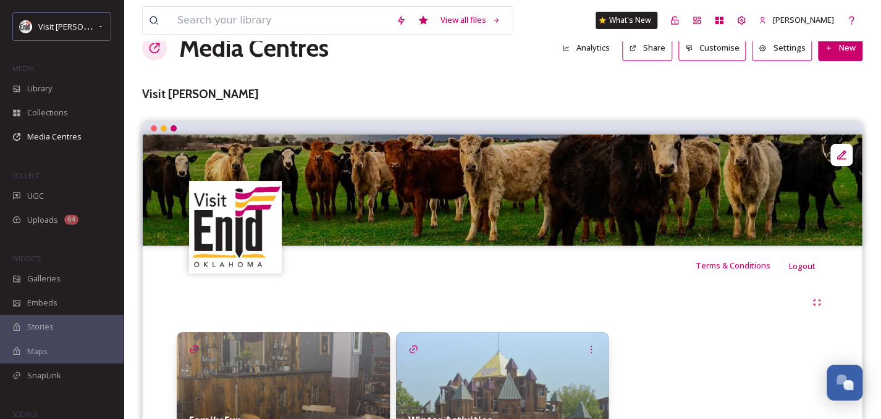
scroll to position [115, 0]
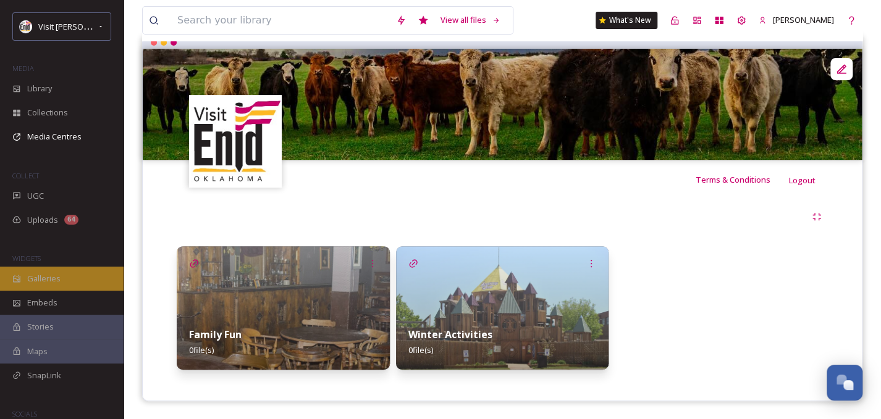
click at [65, 275] on div "Galleries" at bounding box center [61, 279] width 123 height 24
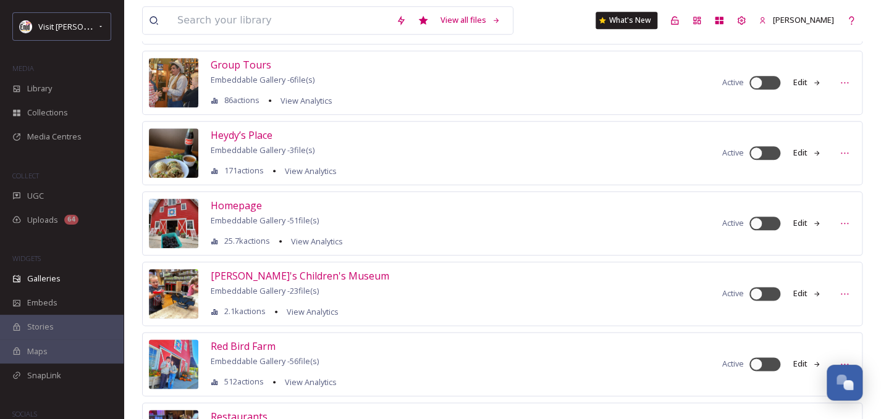
scroll to position [561, 0]
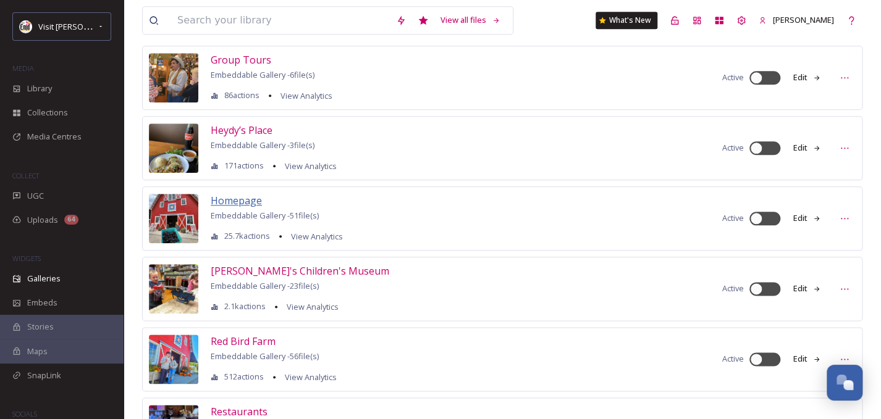
click at [240, 196] on span "Homepage" at bounding box center [236, 201] width 51 height 14
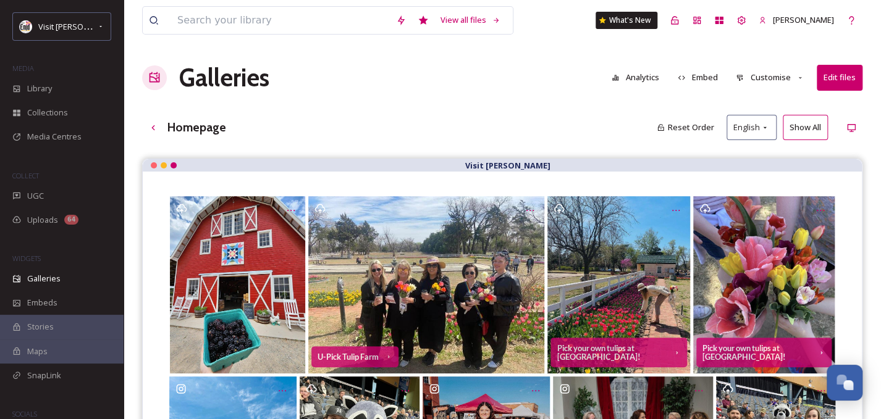
click at [638, 78] on button "Analytics" at bounding box center [635, 77] width 60 height 24
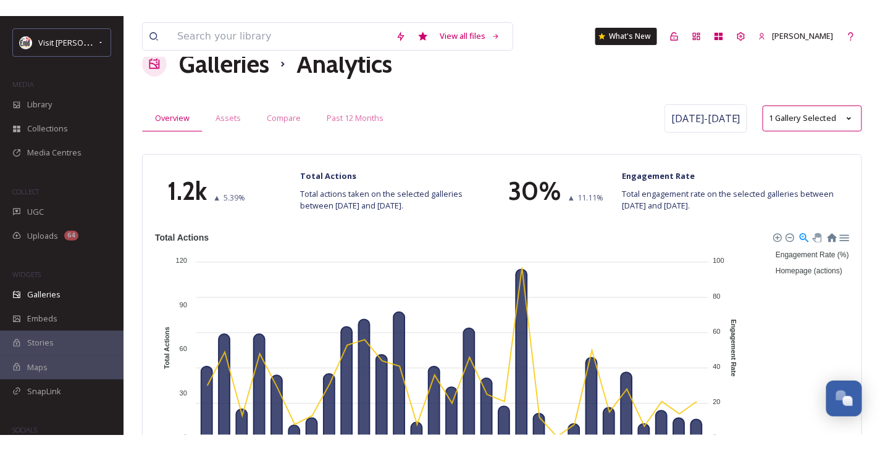
scroll to position [40, 0]
